Goal: Information Seeking & Learning: Learn about a topic

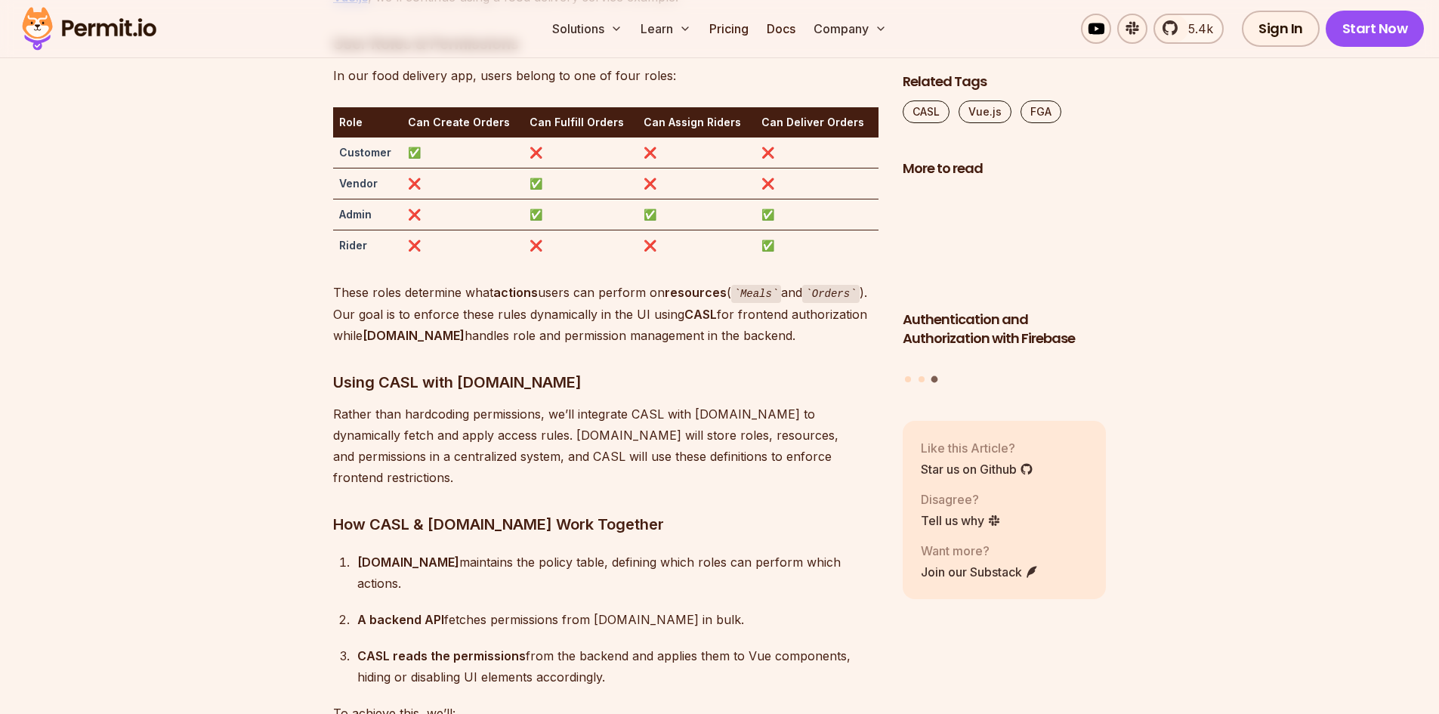
scroll to position [3249, 0]
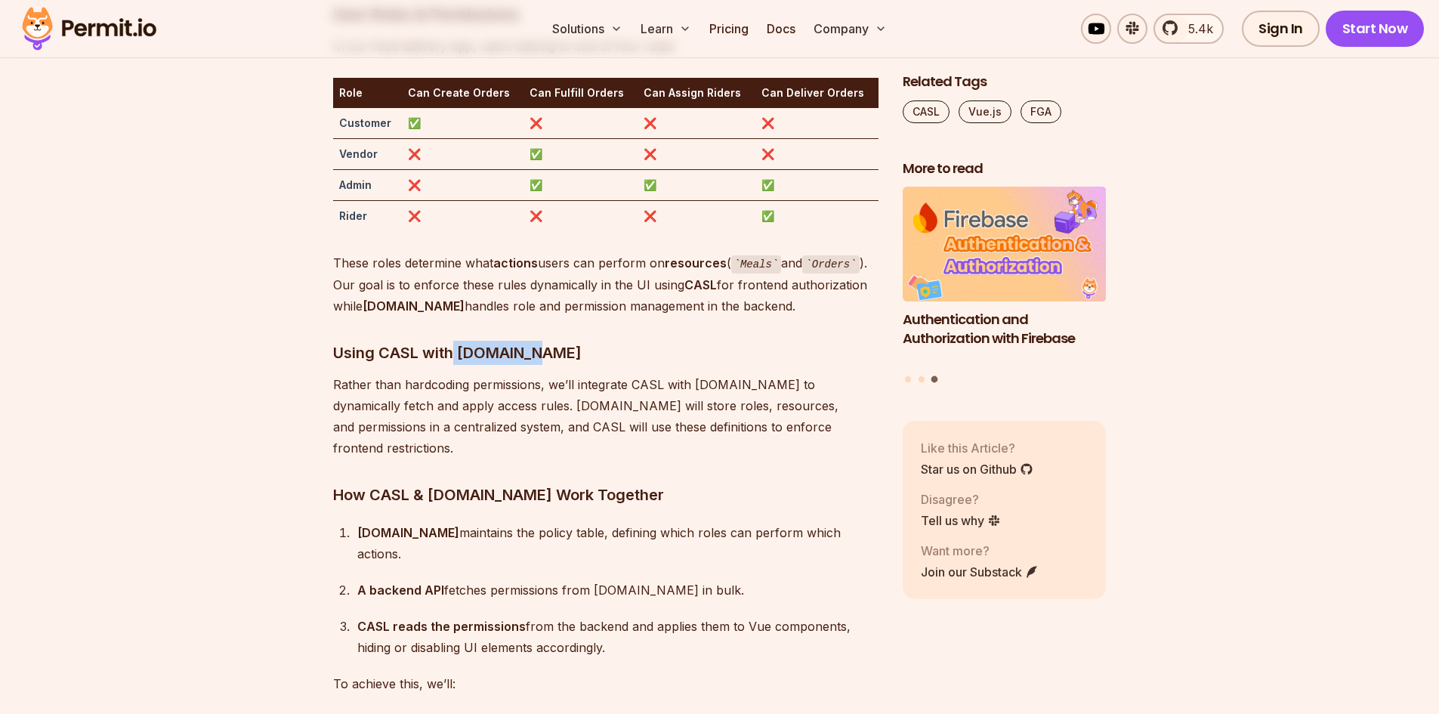
drag, startPoint x: 455, startPoint y: 414, endPoint x: 539, endPoint y: 419, distance: 84.0
click at [539, 365] on h3 "Using CASL with [DOMAIN_NAME]" at bounding box center [606, 353] width 546 height 24
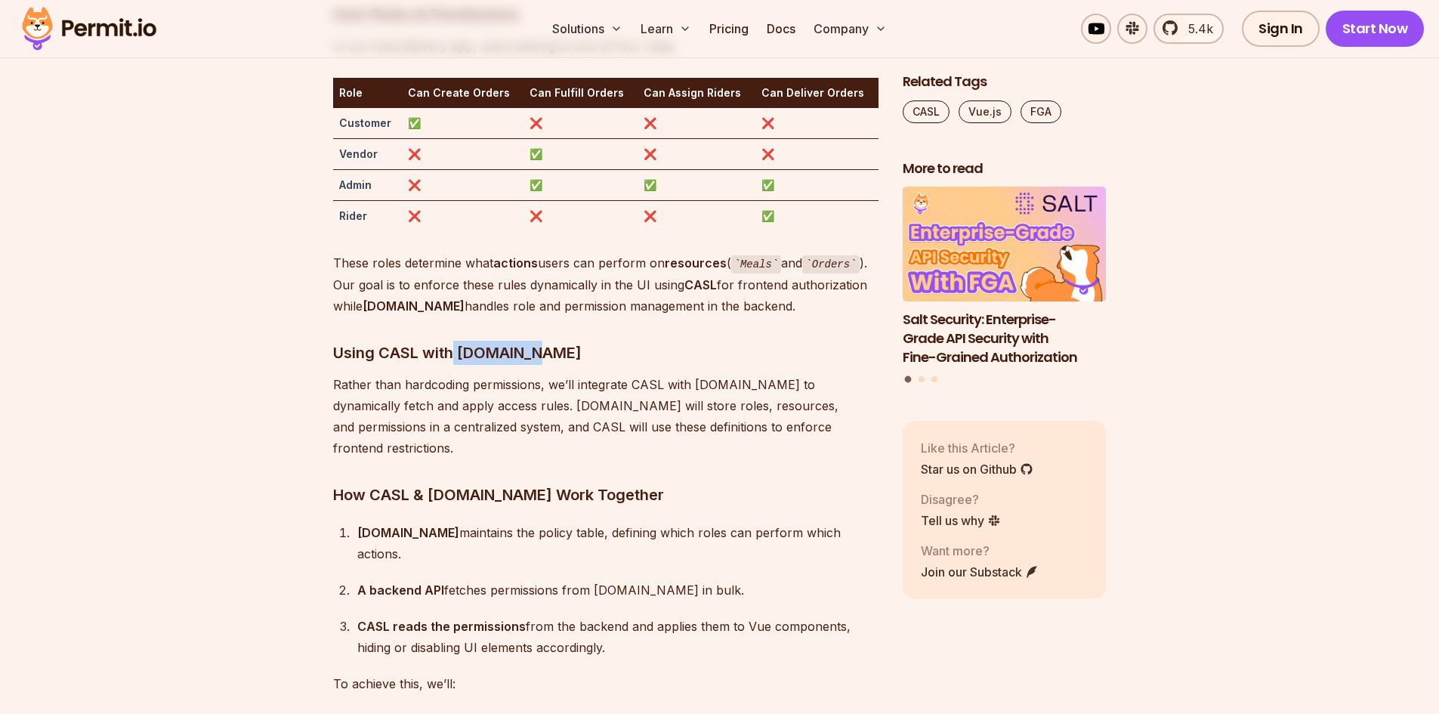
copy h3 "[DOMAIN_NAME]"
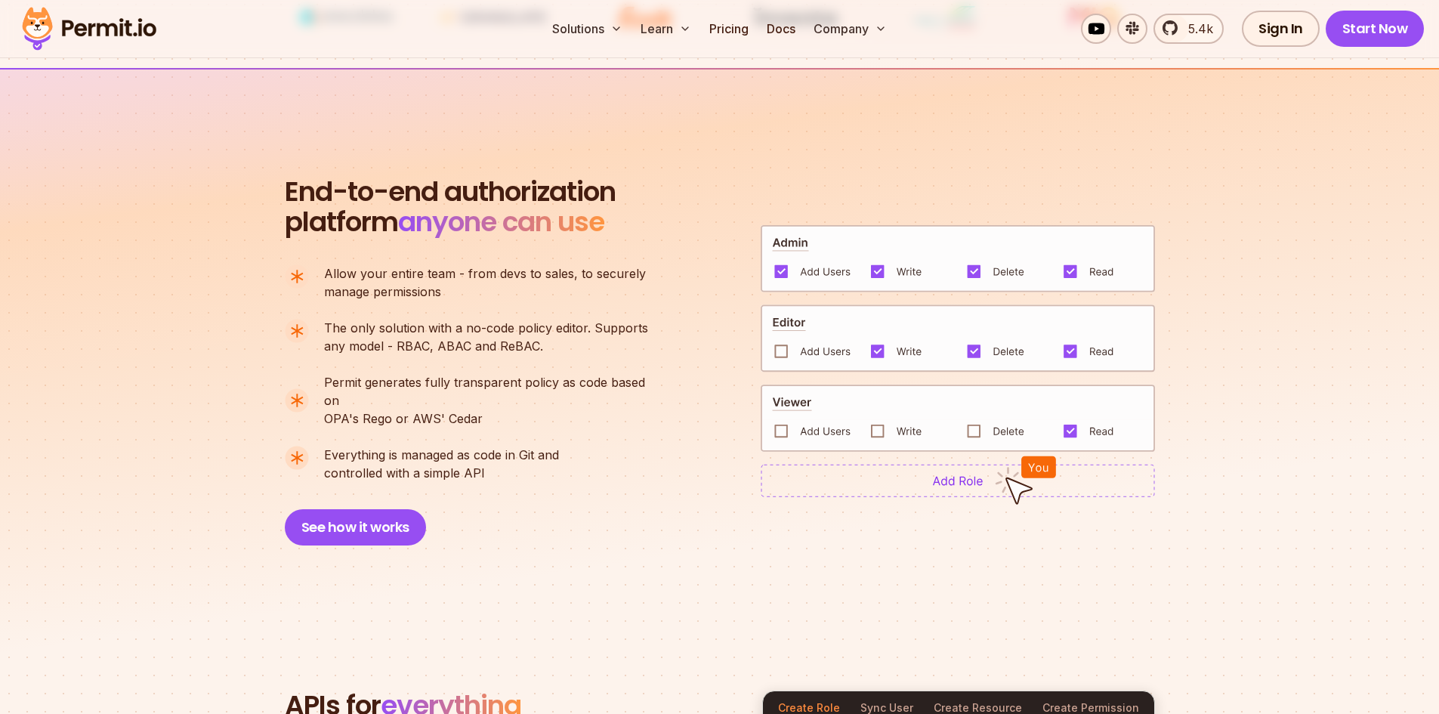
scroll to position [680, 0]
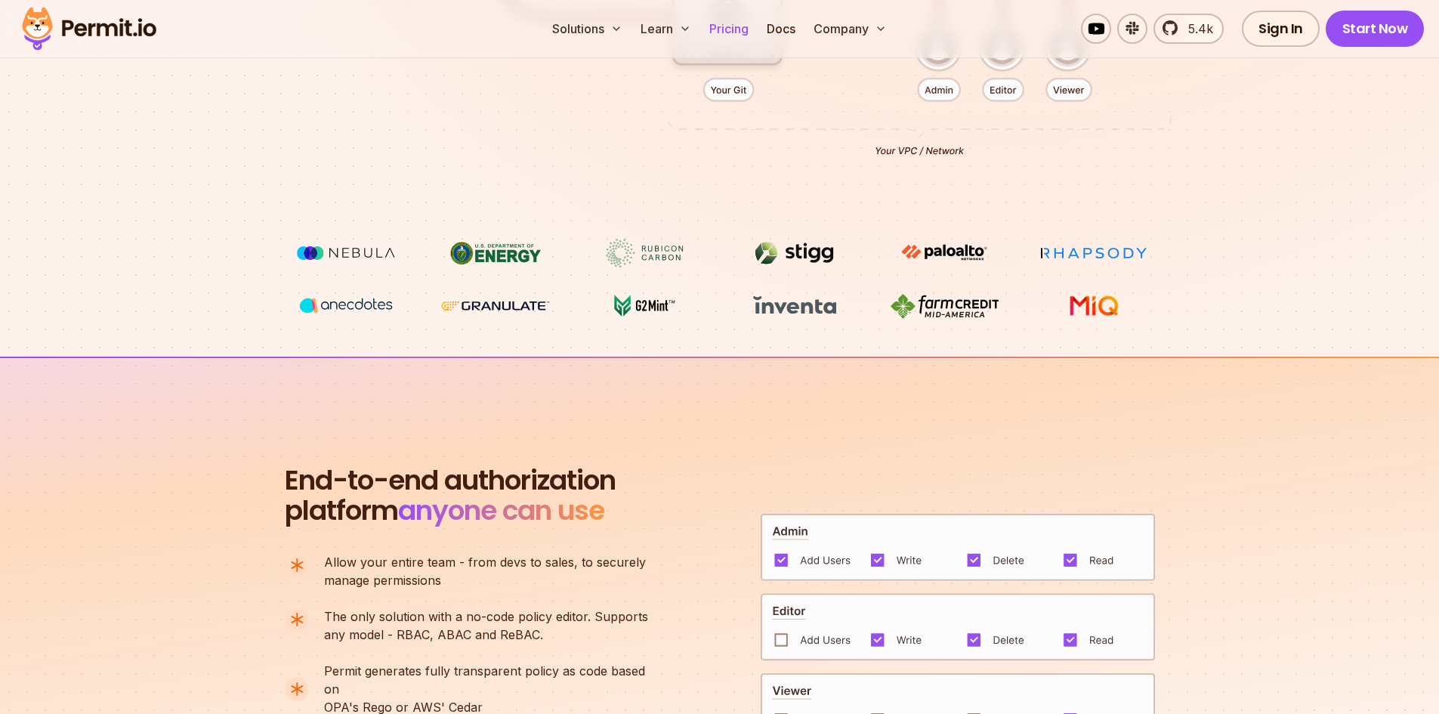
click at [735, 31] on link "Pricing" at bounding box center [728, 29] width 51 height 30
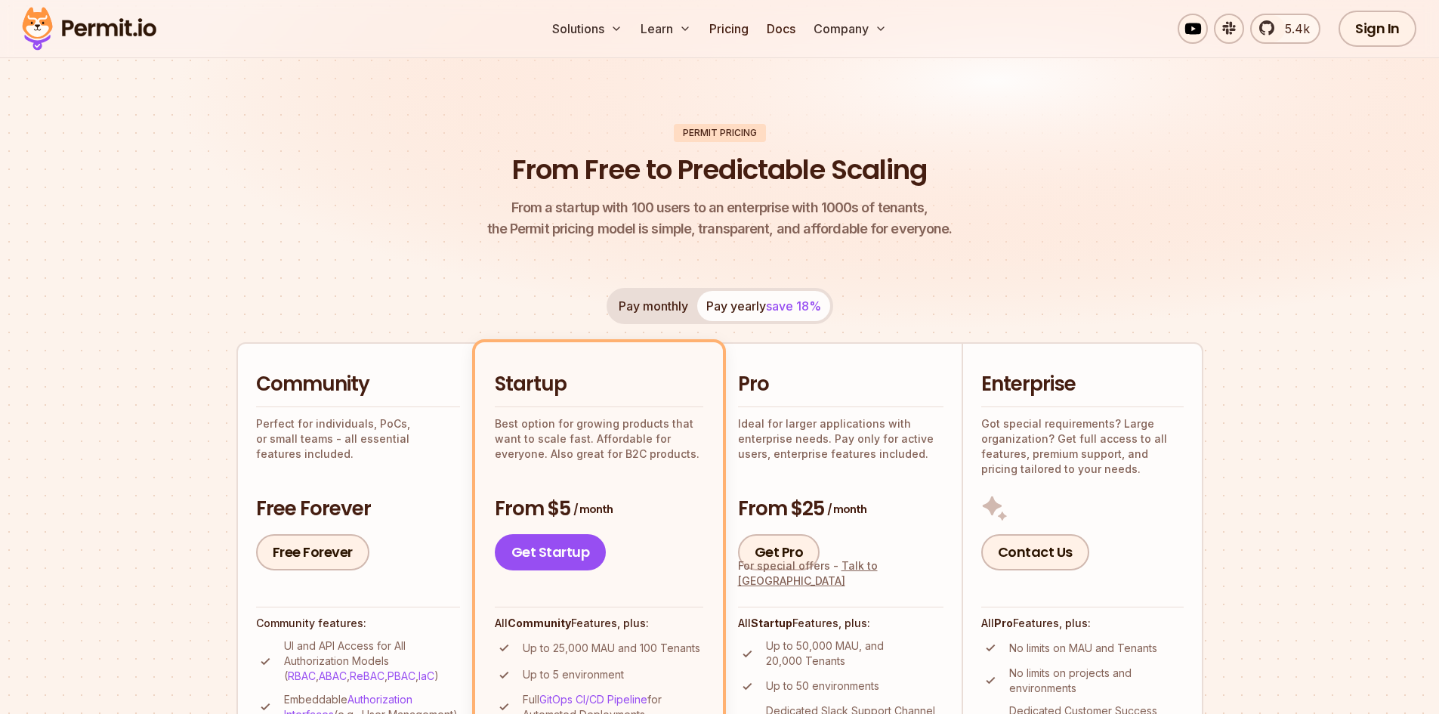
scroll to position [453, 0]
